Goal: Task Accomplishment & Management: Manage account settings

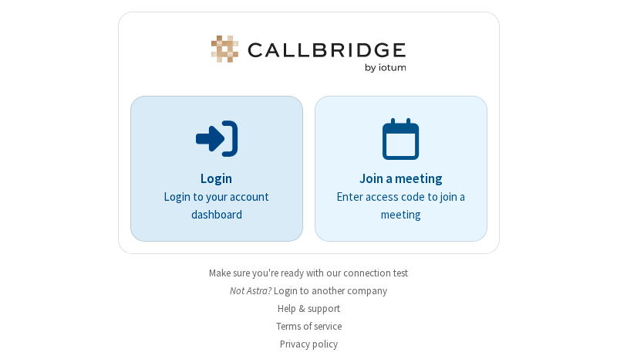
click at [211, 178] on p "Login" at bounding box center [217, 179] width 130 height 20
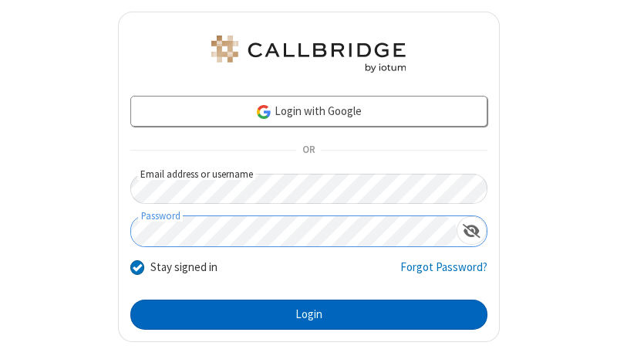
click at [302, 314] on button "Login" at bounding box center [308, 314] width 357 height 31
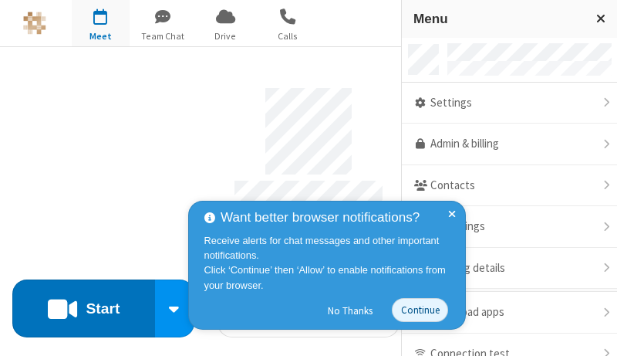
click at [504, 144] on link "Admin & billing" at bounding box center [509, 144] width 215 height 42
